Goal: Navigation & Orientation: Find specific page/section

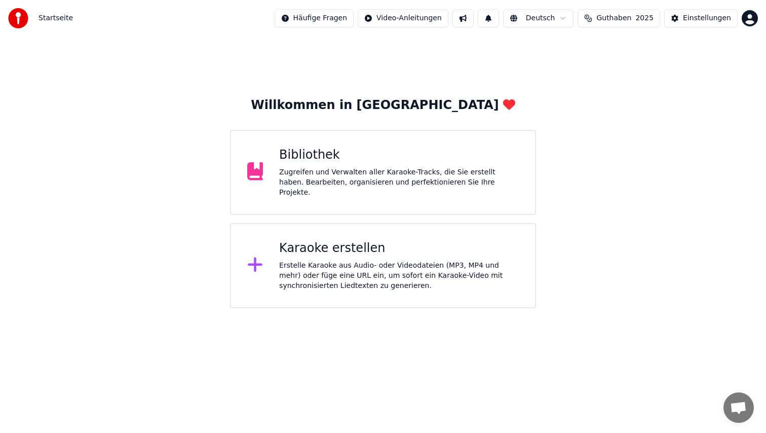
click at [612, 22] on span "Guthaben" at bounding box center [613, 18] width 35 height 10
click at [673, 163] on div "Willkommen in Youka Bibliothek Zugreifen und Verwalten aller Karaoke-Tracks, di…" at bounding box center [383, 171] width 766 height 271
click at [474, 23] on button at bounding box center [462, 18] width 21 height 18
click at [653, 14] on span "2025" at bounding box center [644, 18] width 18 height 10
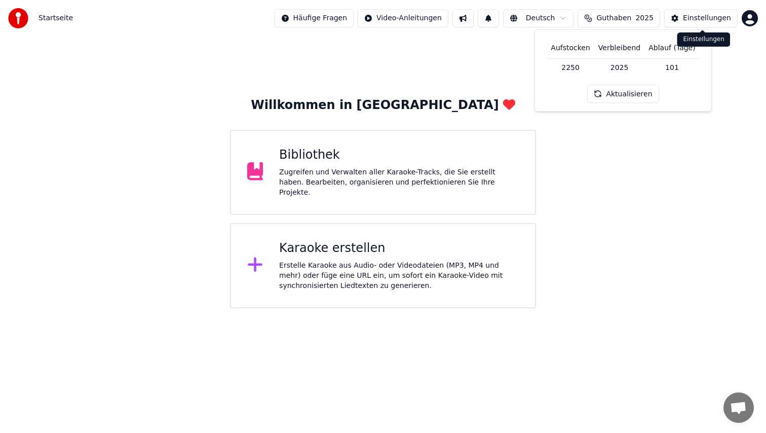
click at [727, 13] on button "Einstellungen" at bounding box center [700, 18] width 73 height 18
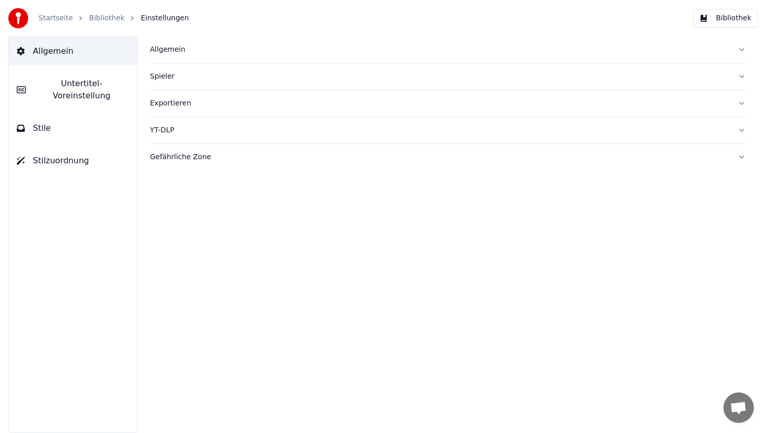
click at [46, 16] on link "Startseite" at bounding box center [55, 18] width 34 height 10
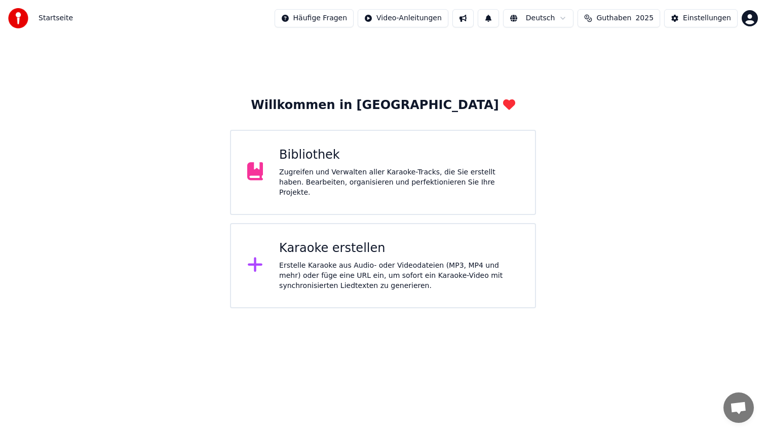
click at [747, 6] on div "Startseite Häufige Fragen Video-Anleitungen Deutsch Guthaben 2025 Einstellungen" at bounding box center [383, 18] width 766 height 36
click at [748, 15] on html "Startseite Häufige Fragen Video-Anleitungen Deutsch Guthaben 2025 Einstellungen…" at bounding box center [383, 154] width 766 height 308
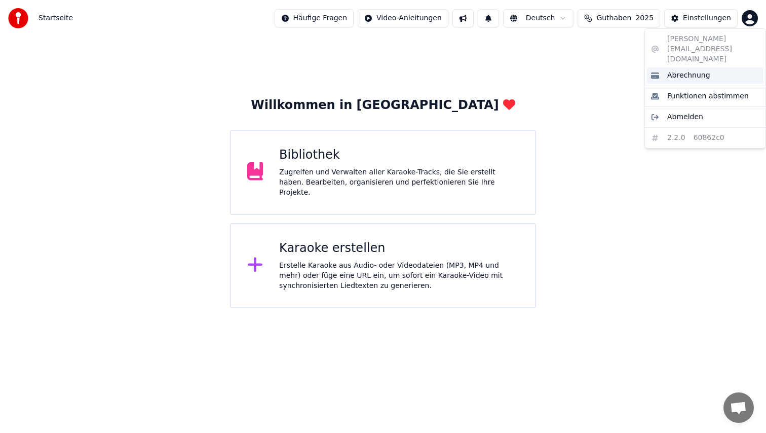
click at [691, 70] on span "Abrechnung" at bounding box center [688, 75] width 43 height 10
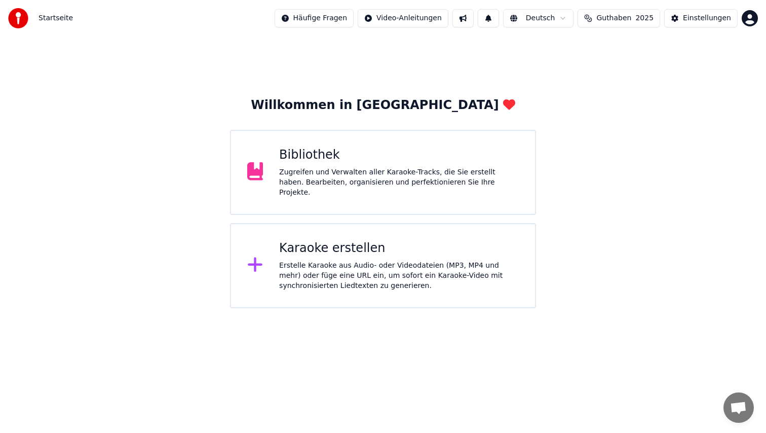
click at [361, 182] on div "Zugreifen und Verwalten aller Karaoke-Tracks, die Sie erstellt haben. Bearbeite…" at bounding box center [399, 182] width 240 height 30
